Goal: Information Seeking & Learning: Learn about a topic

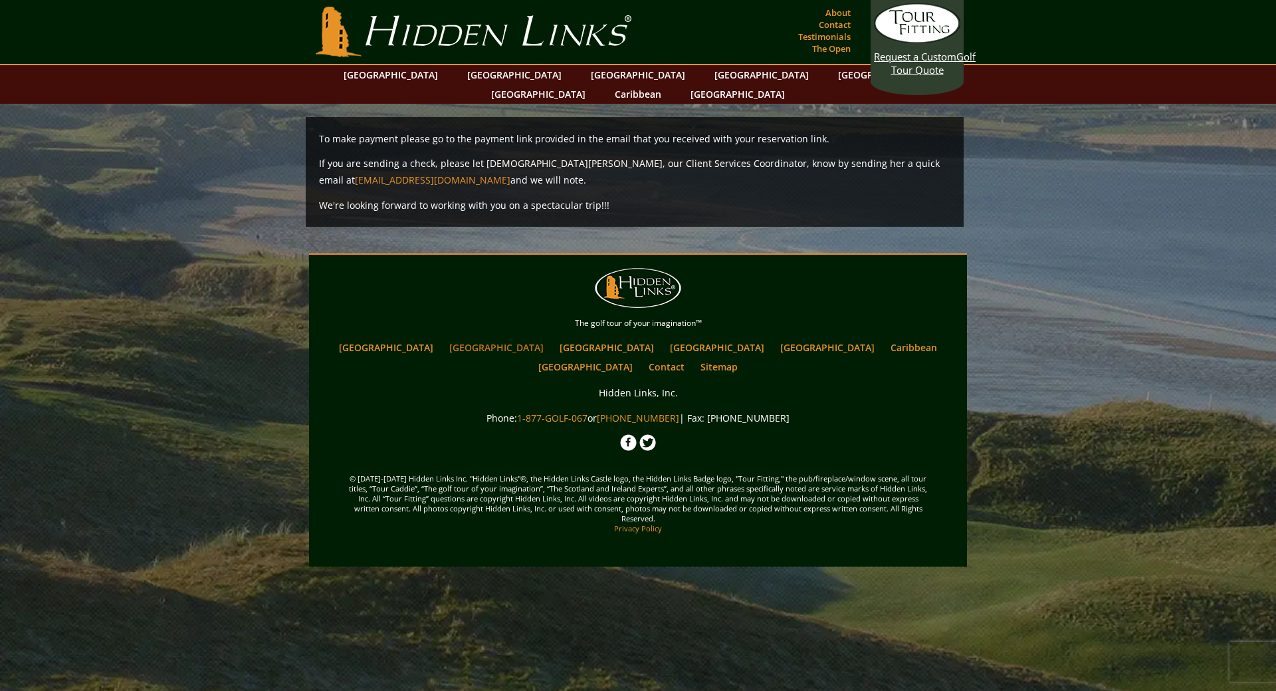
click at [491, 338] on link "[GEOGRAPHIC_DATA]" at bounding box center [497, 347] width 108 height 19
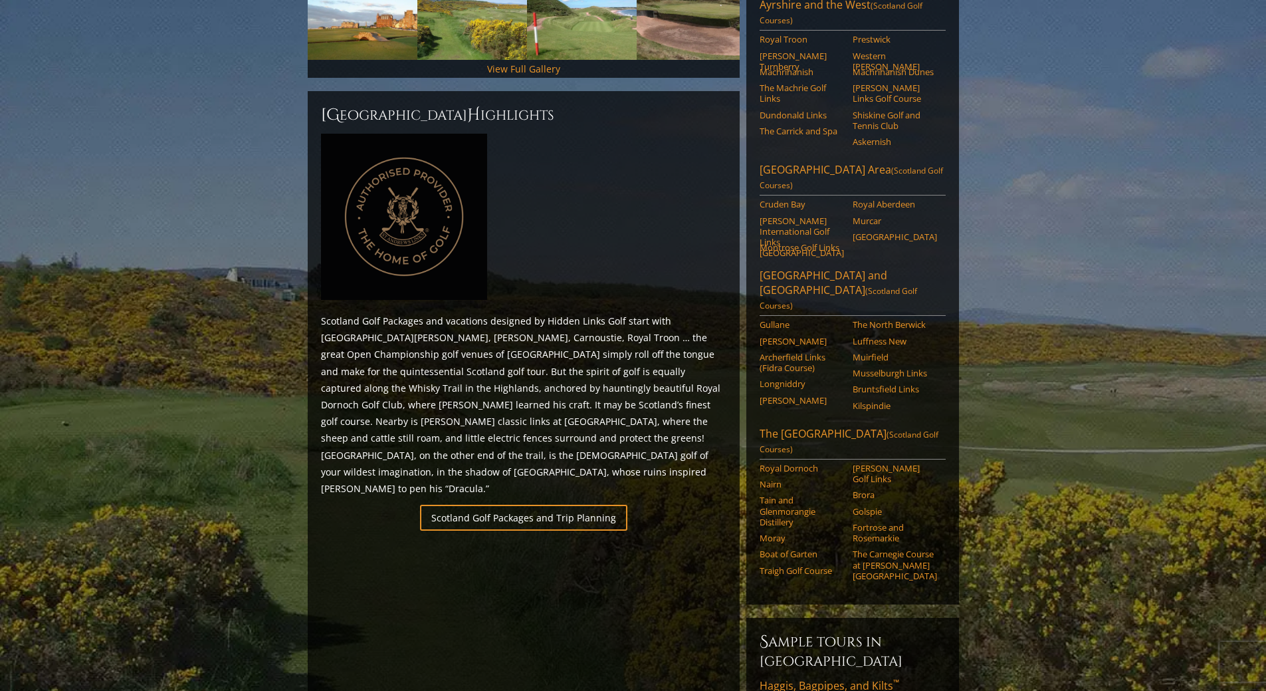
scroll to position [532, 0]
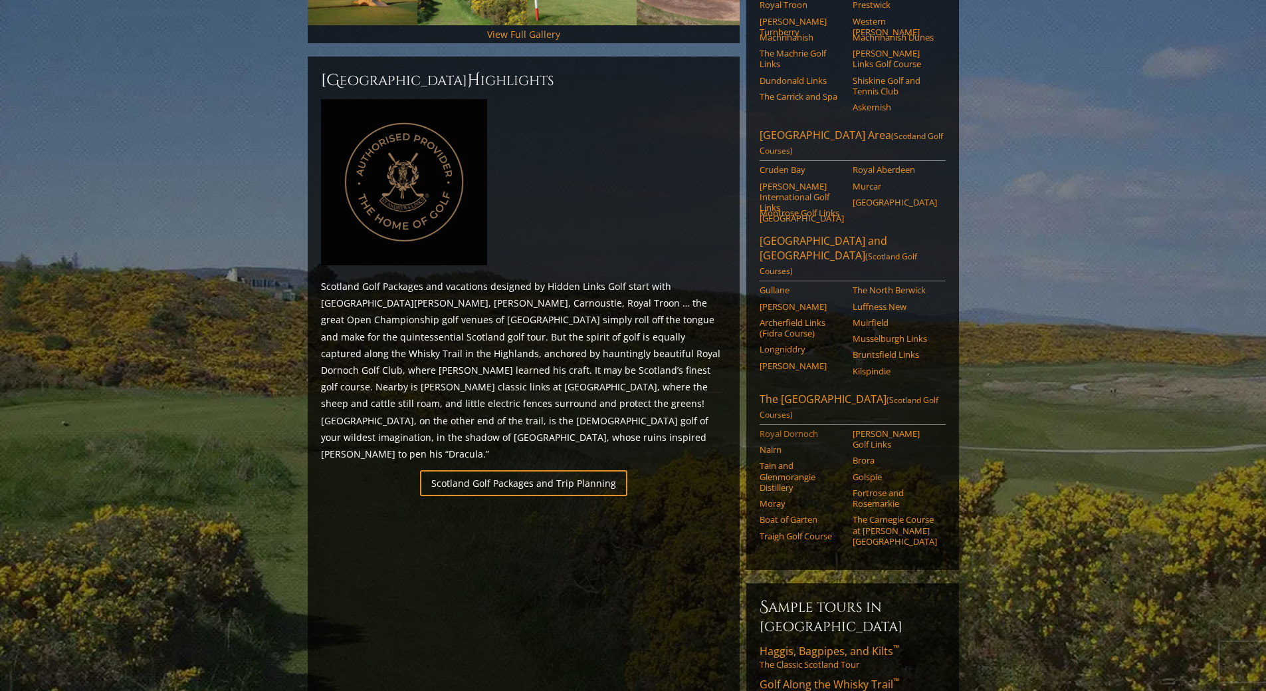
click at [798, 428] on link "Royal Dornoch" at bounding box center [802, 433] width 84 height 11
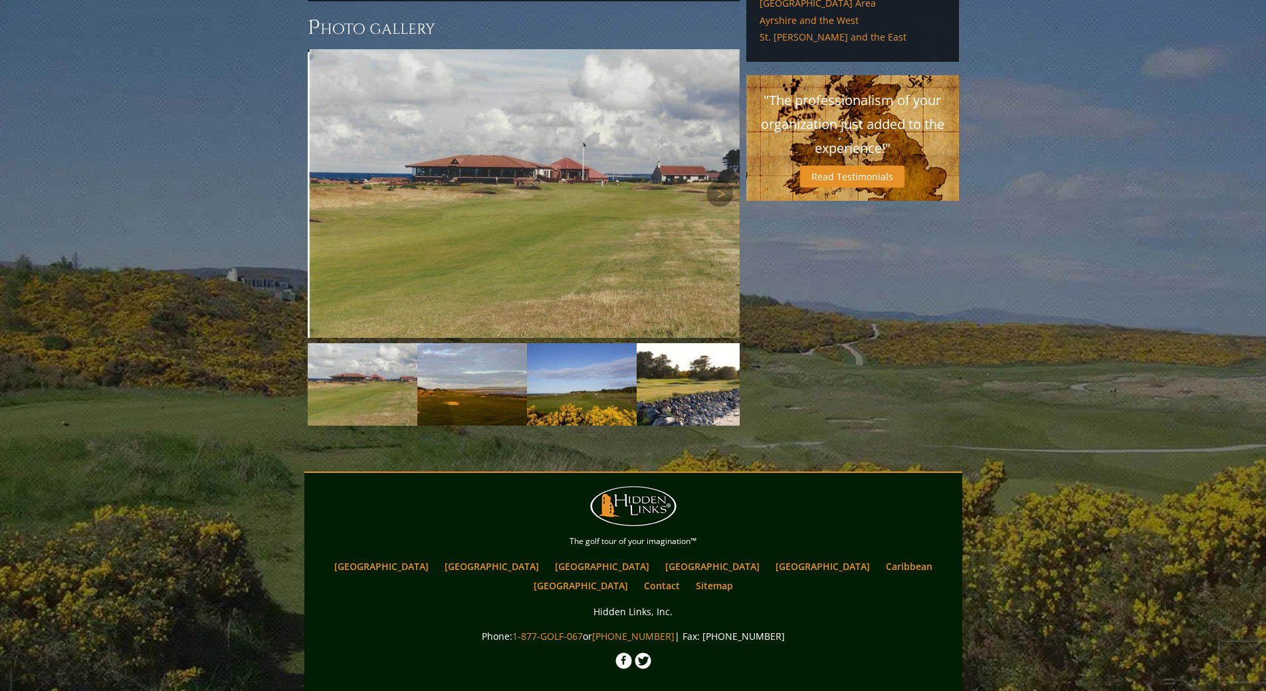
scroll to position [997, 0]
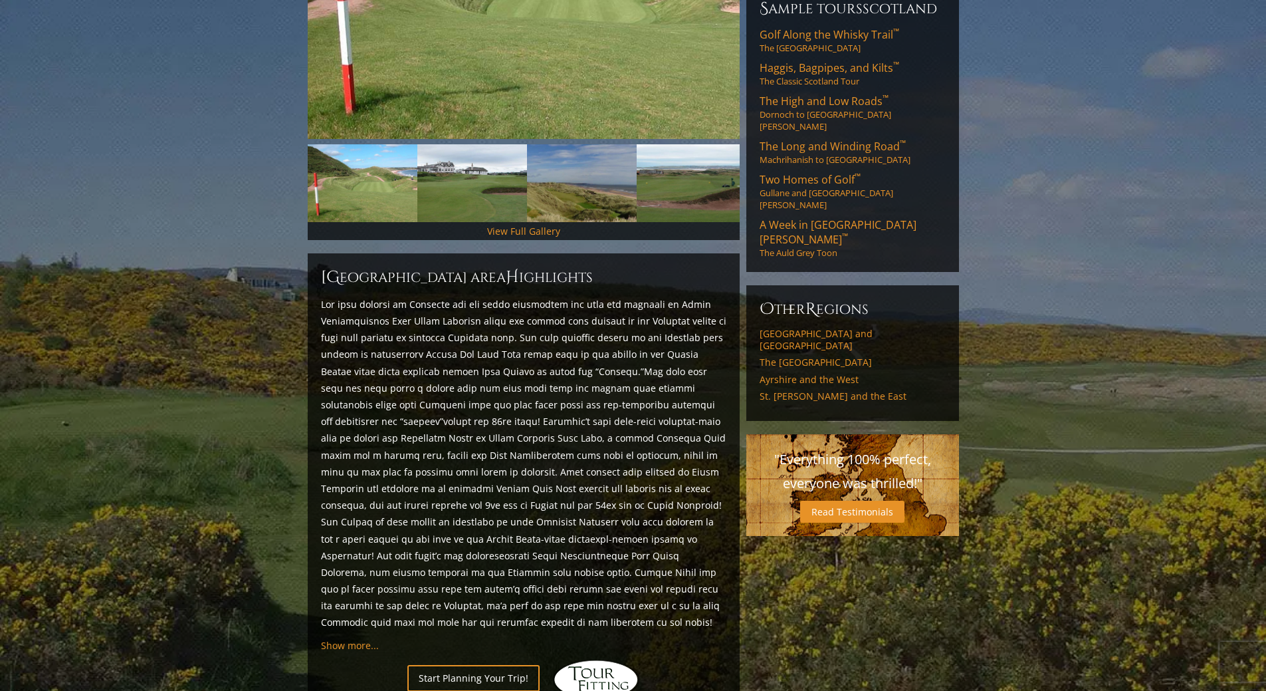
scroll to position [133, 0]
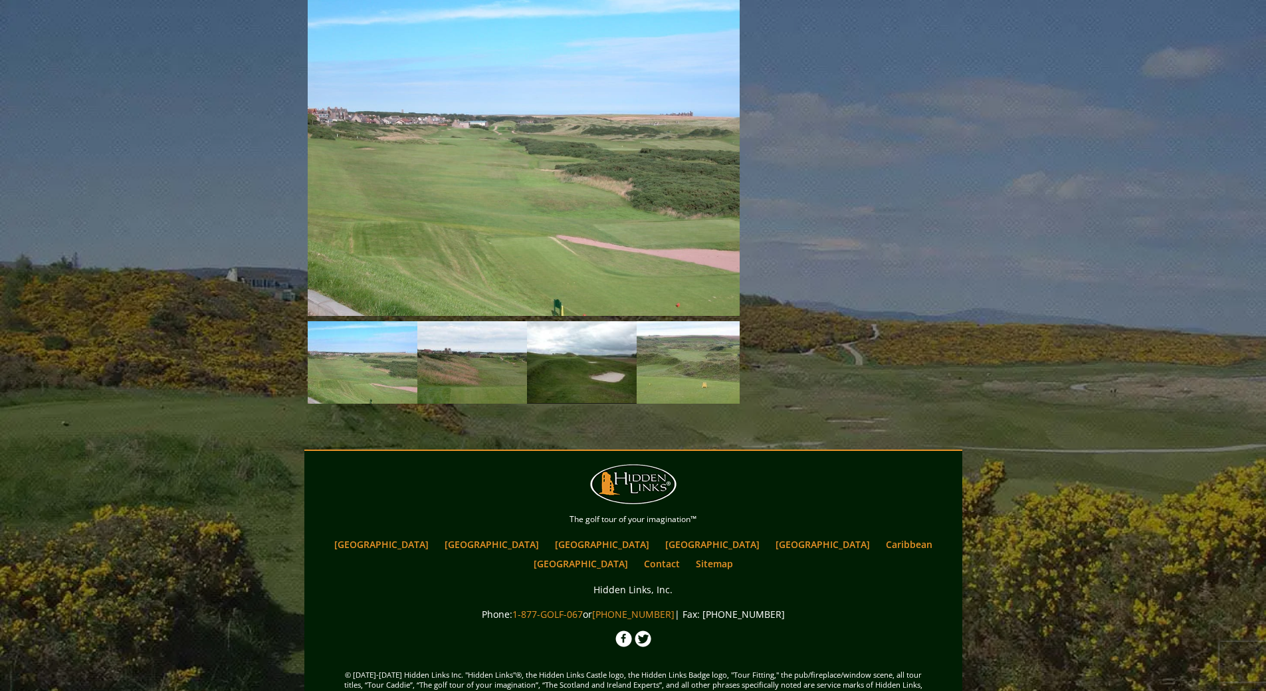
scroll to position [1161, 0]
